Goal: Task Accomplishment & Management: Manage account settings

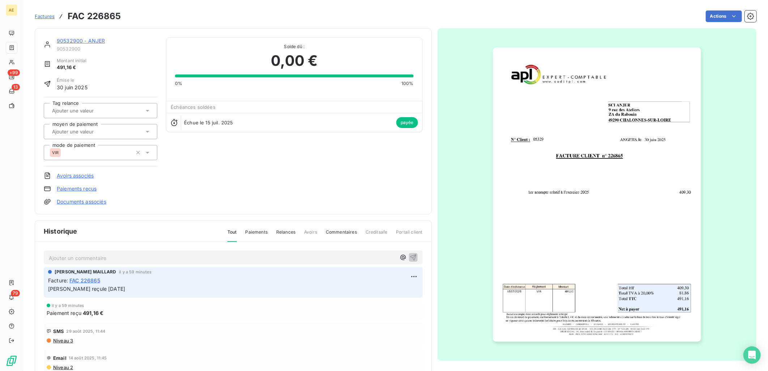
click at [80, 38] on link "90532900 - ANJER" at bounding box center [81, 41] width 48 height 6
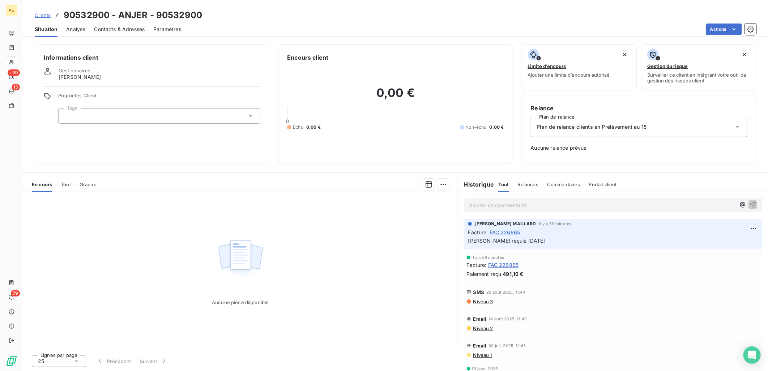
click at [40, 16] on span "Clients" at bounding box center [43, 15] width 16 height 6
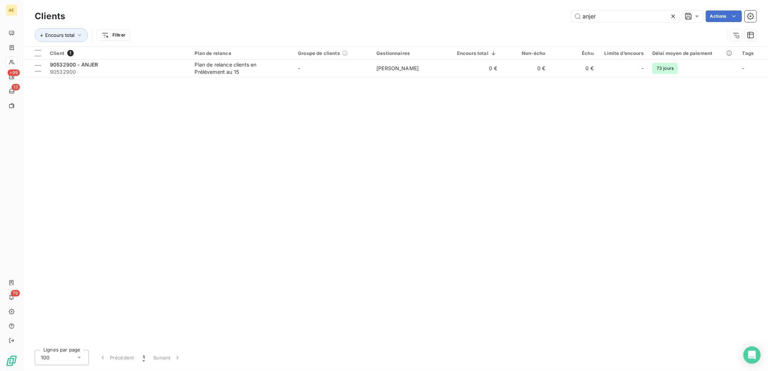
drag, startPoint x: 605, startPoint y: 17, endPoint x: 429, endPoint y: 38, distance: 177.2
click at [442, 30] on div "Clients anjer Actions Encours total Filtrer" at bounding box center [395, 28] width 721 height 38
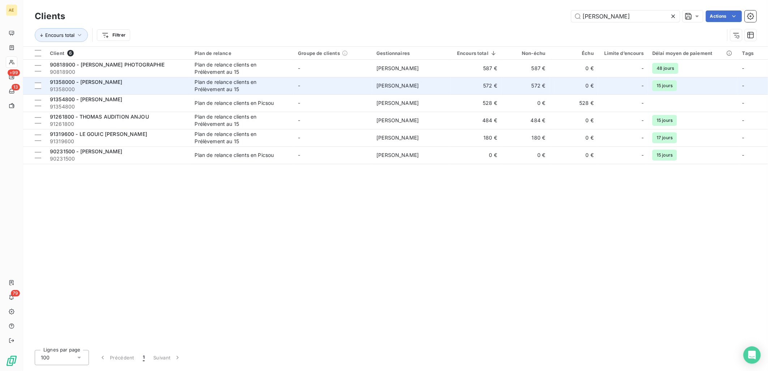
type input "[PERSON_NAME]"
click at [97, 81] on span "91358000 - [PERSON_NAME]" at bounding box center [86, 82] width 73 height 6
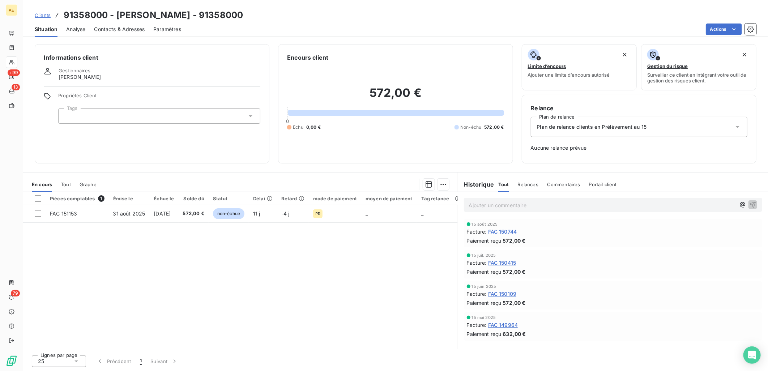
click at [42, 16] on span "Clients" at bounding box center [43, 15] width 16 height 6
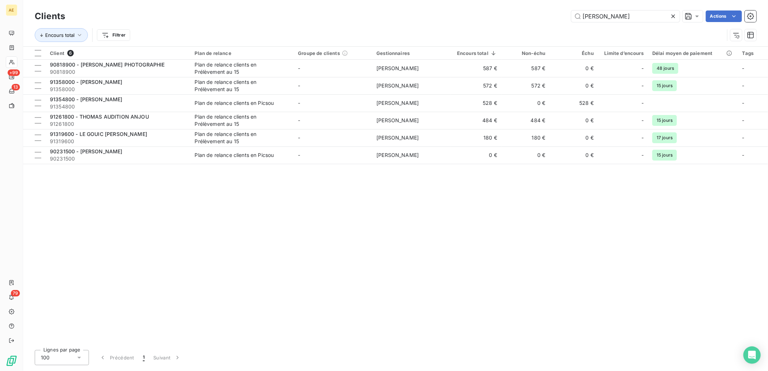
drag, startPoint x: 647, startPoint y: 18, endPoint x: 450, endPoint y: 20, distance: 197.7
click at [453, 20] on div "thomas Actions" at bounding box center [415, 16] width 682 height 12
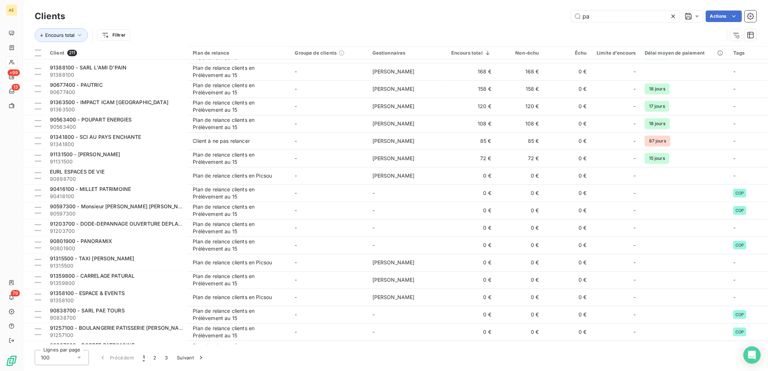
scroll to position [883, 0]
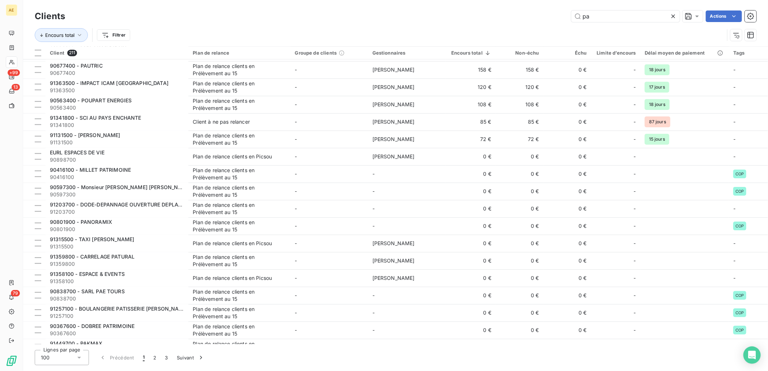
drag, startPoint x: 598, startPoint y: 17, endPoint x: 541, endPoint y: 16, distance: 56.7
click at [541, 16] on div "pa Actions" at bounding box center [415, 16] width 682 height 12
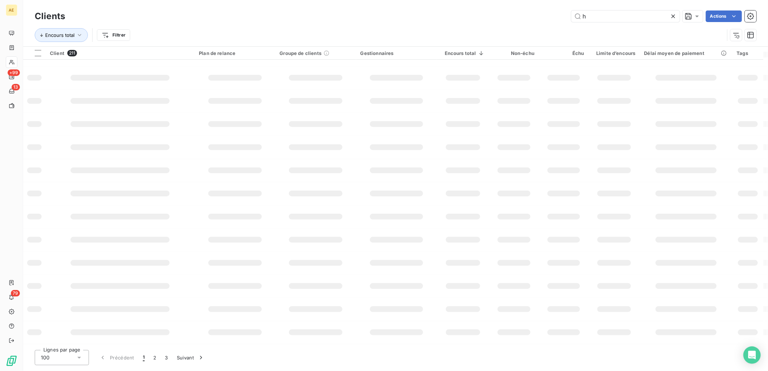
scroll to position [63, 0]
type input "huja"
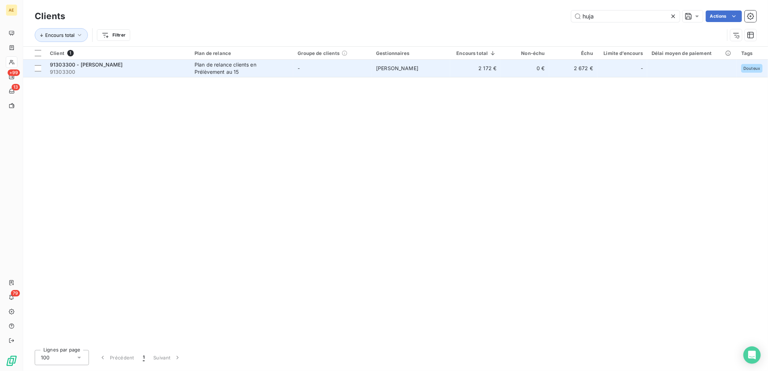
click at [115, 72] on span "91303300" at bounding box center [118, 71] width 136 height 7
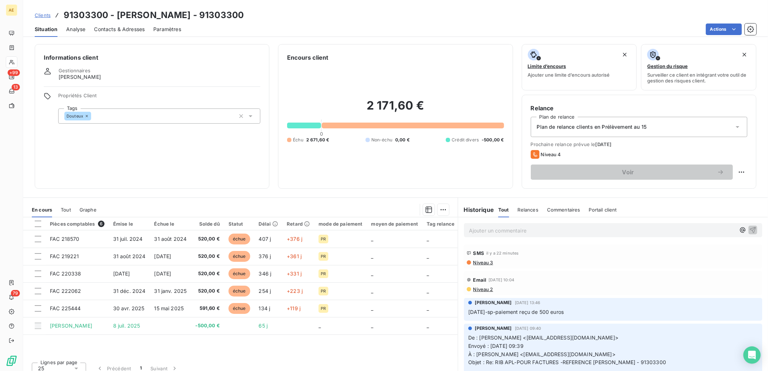
click at [734, 125] on icon at bounding box center [737, 126] width 7 height 7
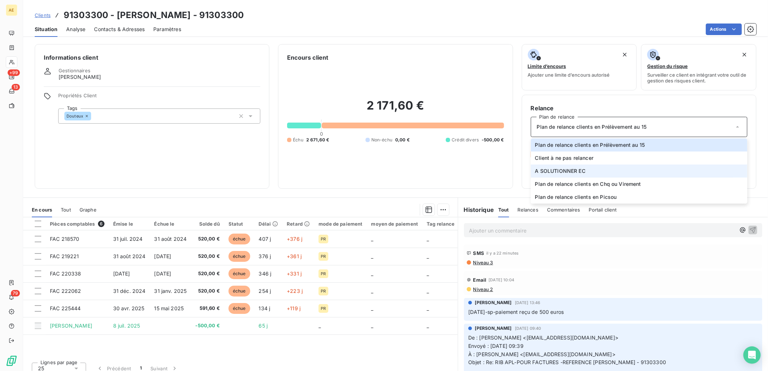
click at [567, 167] on span "A SOLUTIONNER EC" at bounding box center [560, 170] width 50 height 7
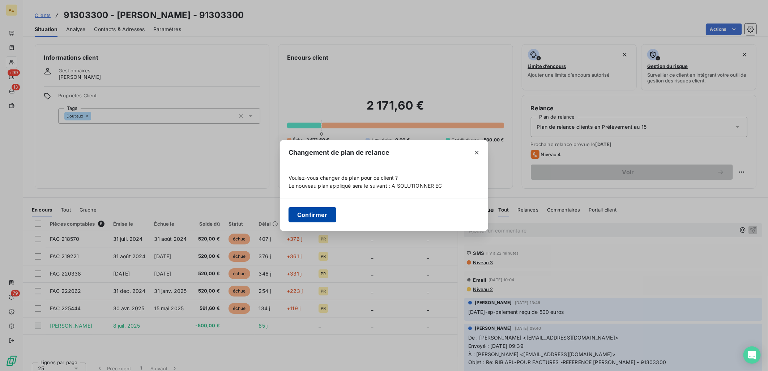
click at [319, 213] on button "Confirmer" at bounding box center [312, 214] width 48 height 15
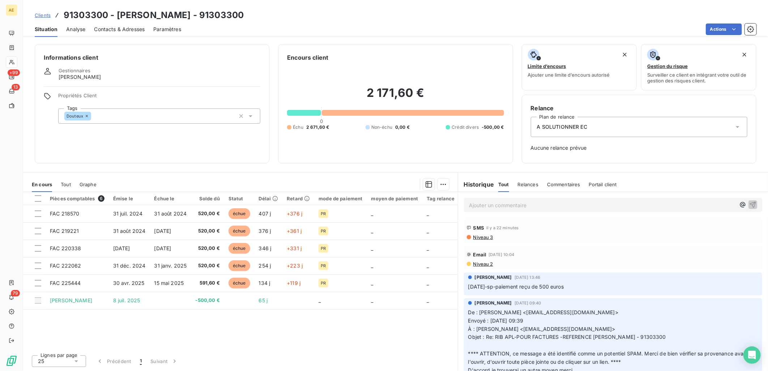
click at [42, 16] on span "Clients" at bounding box center [43, 15] width 16 height 6
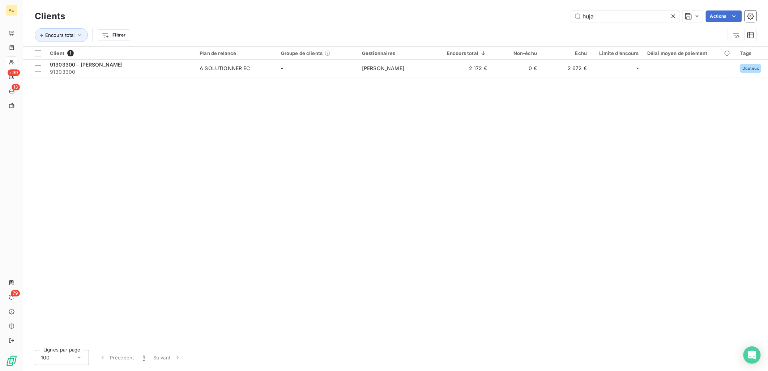
drag, startPoint x: 599, startPoint y: 17, endPoint x: 509, endPoint y: 17, distance: 90.0
click at [512, 15] on div "huja Actions" at bounding box center [415, 16] width 682 height 12
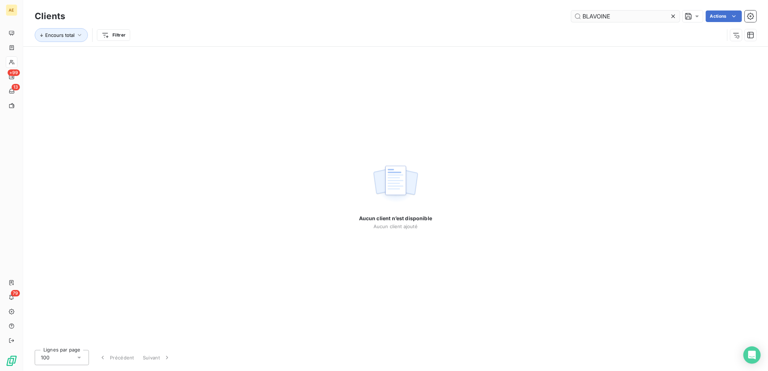
click at [587, 19] on input "BLAVOINE" at bounding box center [625, 16] width 108 height 12
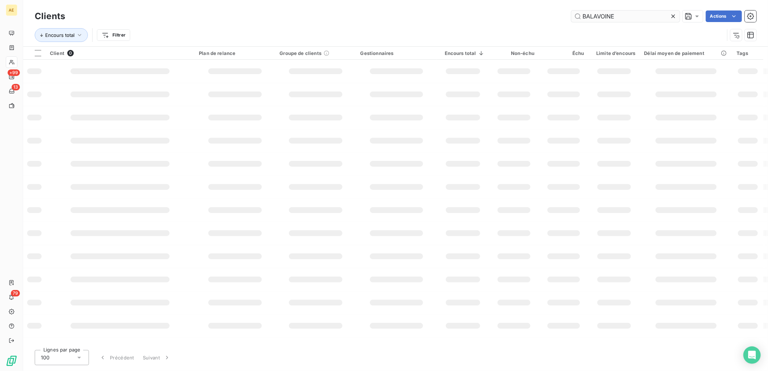
type input "BALAVOINE"
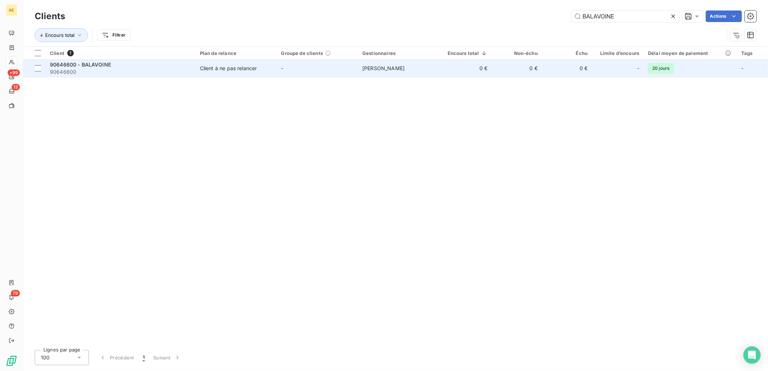
click at [222, 73] on td "Client à ne pas relancer" at bounding box center [236, 68] width 81 height 17
